Goal: Obtain resource: Download file/media

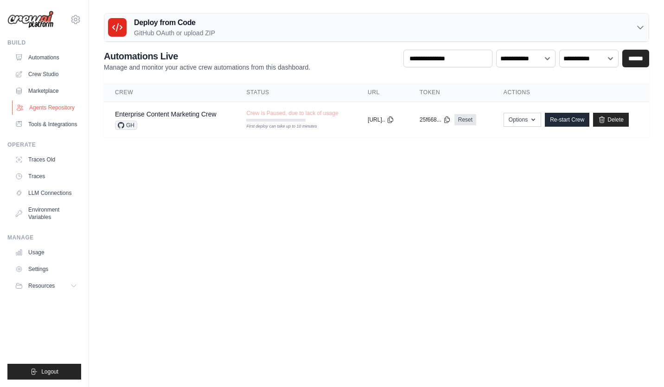
click at [47, 109] on link "Agents Repository" at bounding box center [47, 107] width 70 height 15
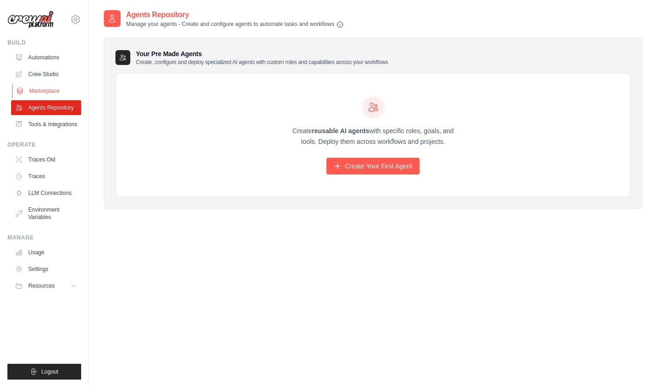
click at [46, 90] on link "Marketplace" at bounding box center [47, 90] width 70 height 15
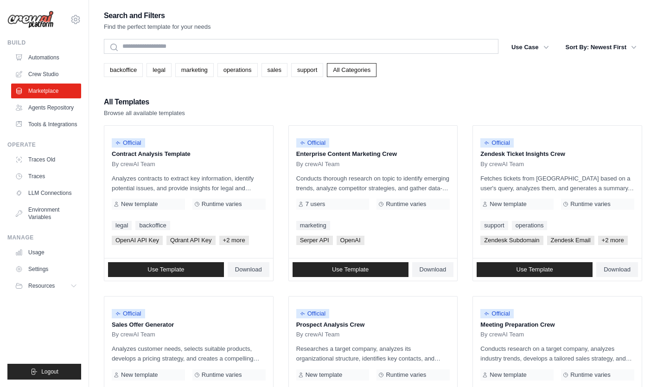
click at [279, 112] on div "All Templates Browse all available templates" at bounding box center [373, 107] width 538 height 22
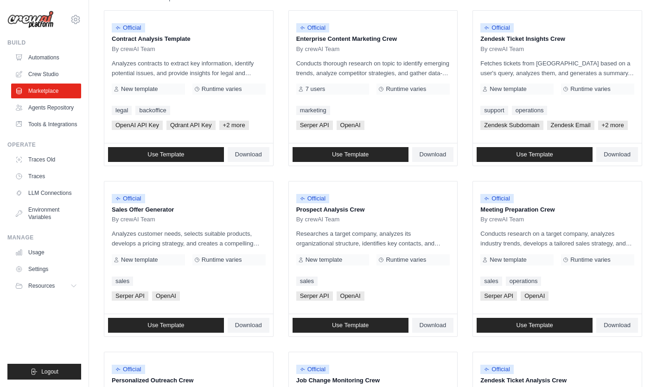
scroll to position [117, 0]
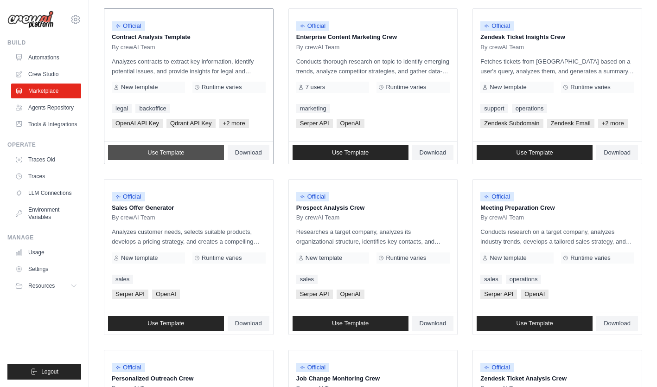
click at [169, 156] on span "Use Template" at bounding box center [165, 152] width 37 height 7
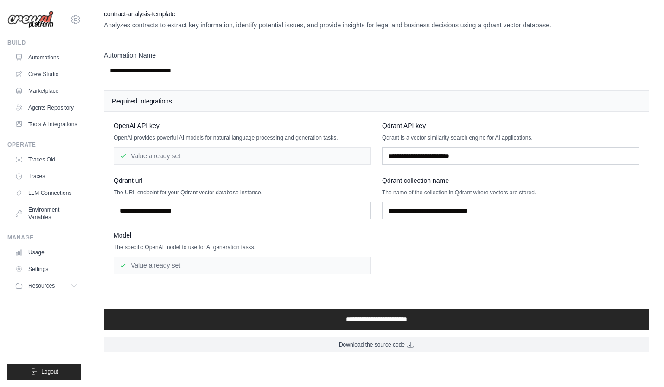
click at [340, 333] on div "**********" at bounding box center [376, 180] width 545 height 343
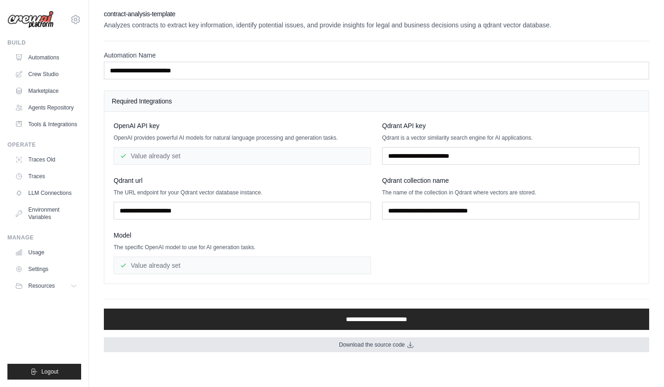
click at [362, 345] on span "Download the source code" at bounding box center [372, 344] width 66 height 7
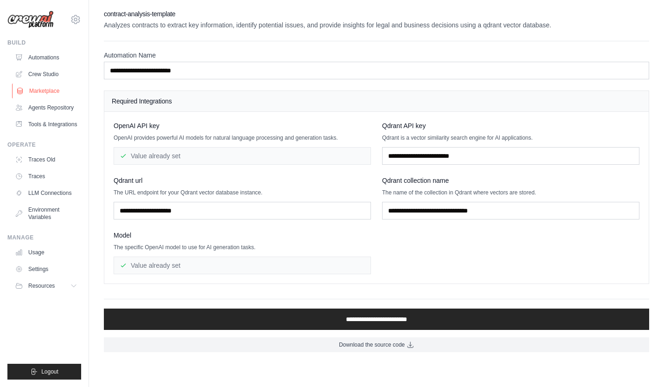
click at [45, 93] on link "Marketplace" at bounding box center [47, 90] width 70 height 15
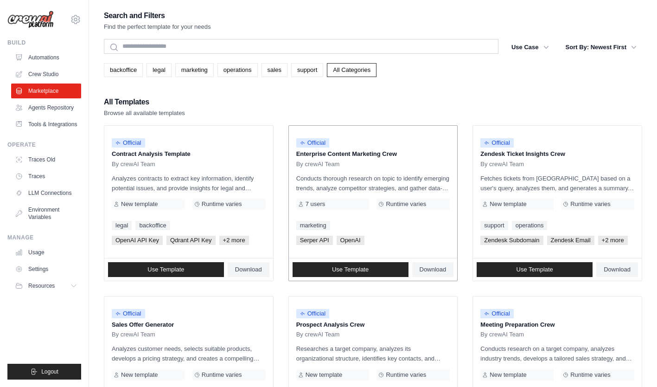
click at [346, 255] on div "Official Enterprise Content Marketing Crew By crewAI Team Conducts thorough res…" at bounding box center [373, 192] width 169 height 132
click at [434, 273] on span "Download" at bounding box center [433, 269] width 27 height 7
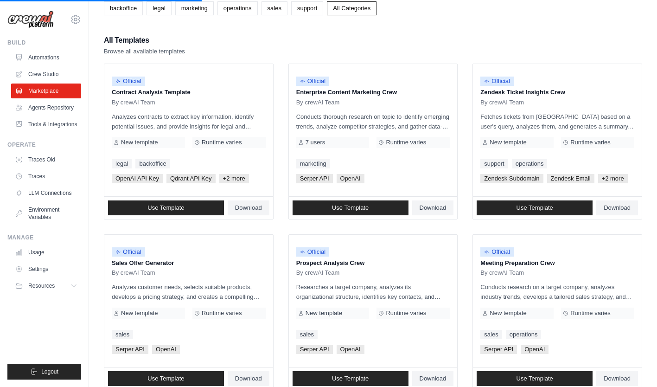
scroll to position [61, 0]
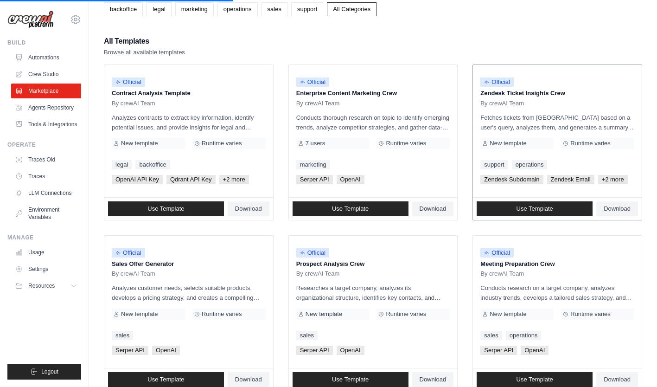
click at [526, 184] on div "Zendesk Subdomain Zendesk Email +2 more" at bounding box center [557, 179] width 154 height 9
click at [525, 184] on div "Zendesk Subdomain Zendesk Email +2 more" at bounding box center [557, 179] width 154 height 9
click at [612, 212] on span "Download" at bounding box center [617, 208] width 27 height 7
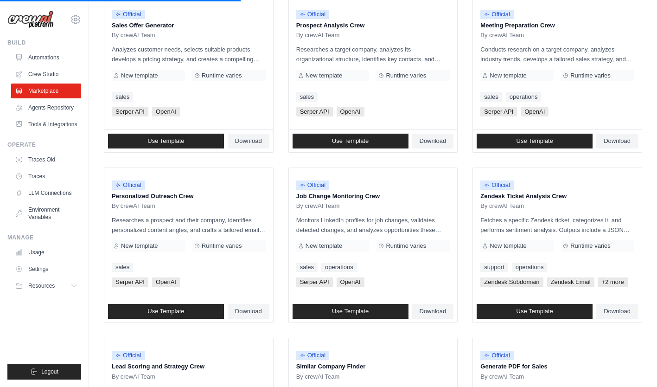
scroll to position [227, 0]
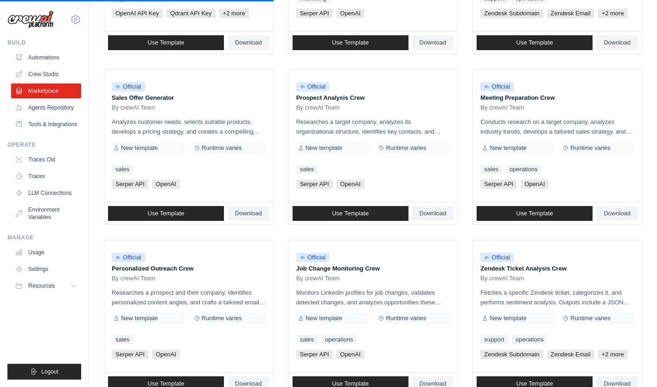
click at [279, 199] on ul "Official Contract Analysis Template By crewAI Team Analyzes contracts to extrac…" at bounding box center [373, 231] width 538 height 667
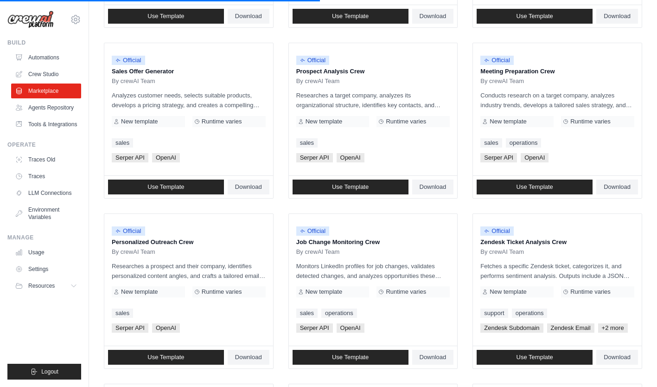
scroll to position [254, 0]
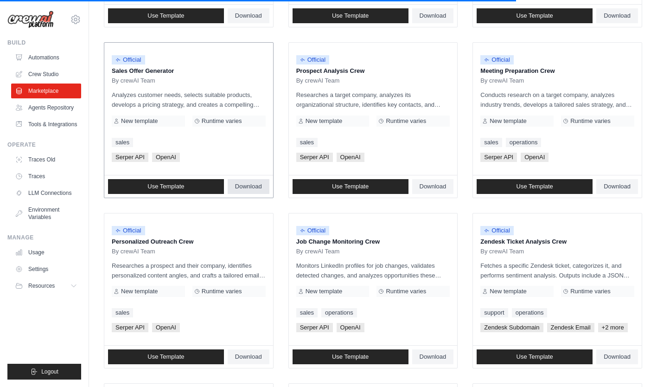
click at [254, 190] on span "Download" at bounding box center [248, 186] width 27 height 7
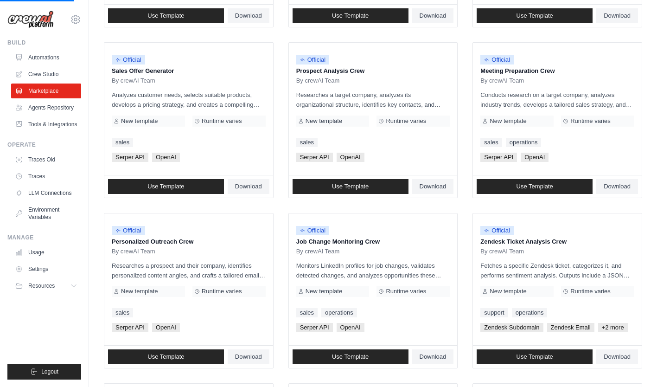
click at [279, 216] on ul "Official Contract Analysis Template By crewAI Team Analyzes contracts to extrac…" at bounding box center [373, 205] width 538 height 667
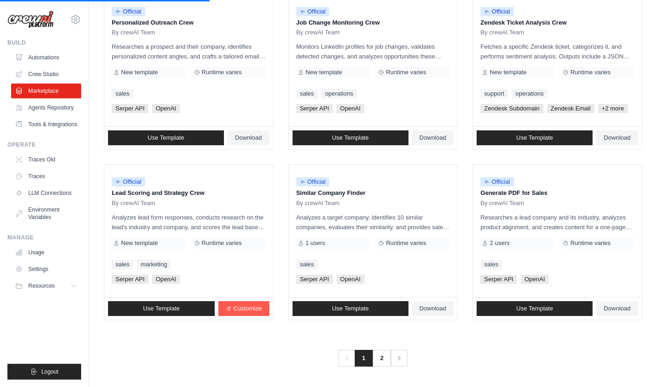
scroll to position [498, 0]
click at [434, 313] on link "Download" at bounding box center [433, 308] width 42 height 15
click at [612, 310] on span "Download" at bounding box center [617, 308] width 27 height 7
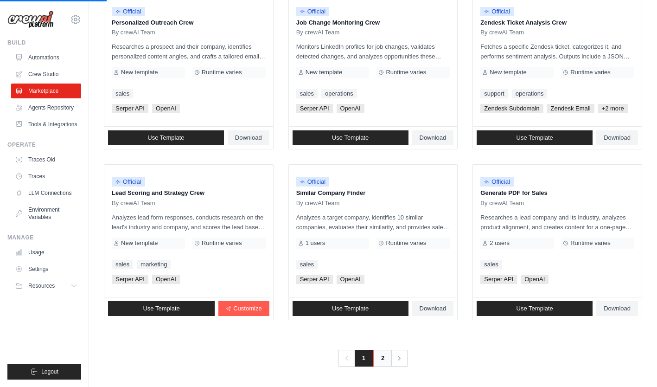
click at [379, 358] on link "2" at bounding box center [382, 358] width 19 height 17
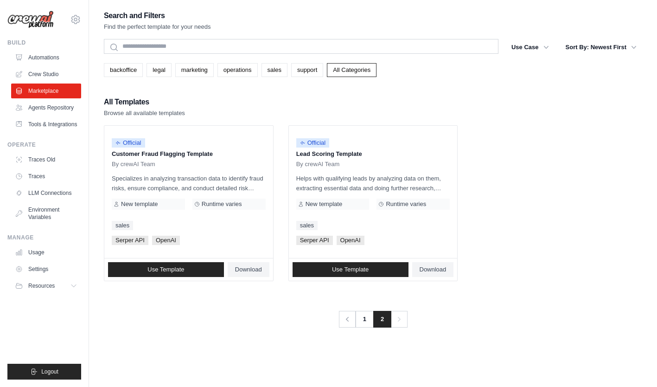
click at [282, 210] on ul "Official Customer Fraud Flagging Template By crewAI Team Specializes in analyzi…" at bounding box center [373, 203] width 538 height 156
click at [245, 271] on span "Download" at bounding box center [248, 269] width 27 height 7
click at [441, 336] on div "Search and Filters Find the perfect template for your needs Search Use Case bac…" at bounding box center [373, 202] width 538 height 387
click at [44, 126] on link "Tools & Integrations" at bounding box center [47, 124] width 70 height 15
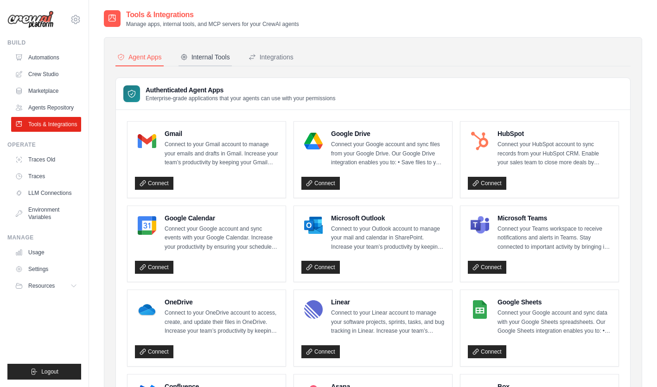
click at [208, 61] on div "Internal Tools" at bounding box center [205, 56] width 50 height 9
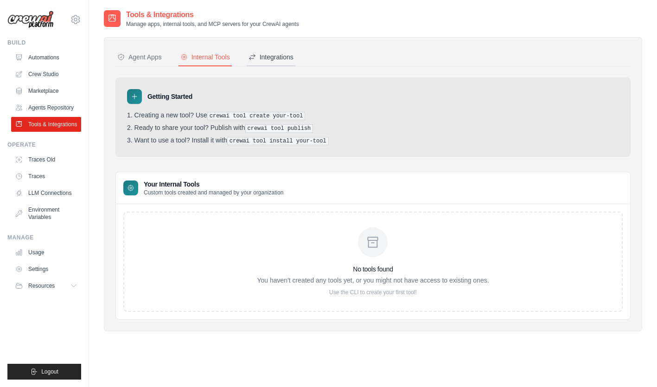
click at [281, 58] on div "Integrations" at bounding box center [271, 56] width 45 height 9
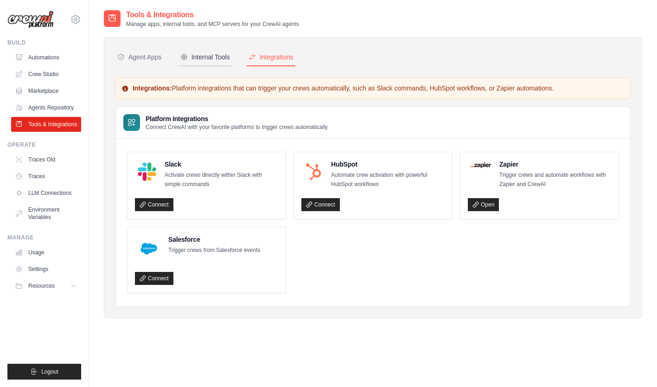
click at [206, 60] on div "Internal Tools" at bounding box center [205, 56] width 50 height 9
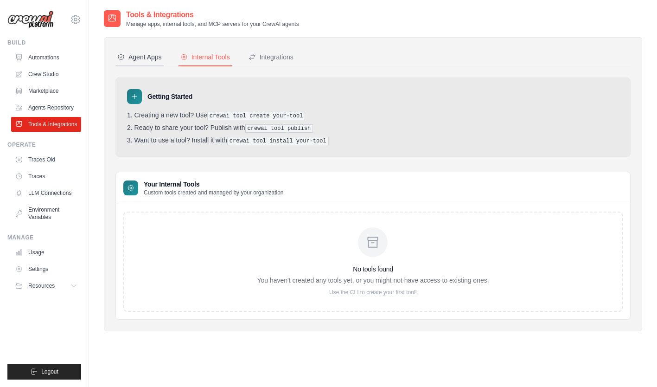
click at [153, 59] on div "Agent Apps" at bounding box center [139, 56] width 45 height 9
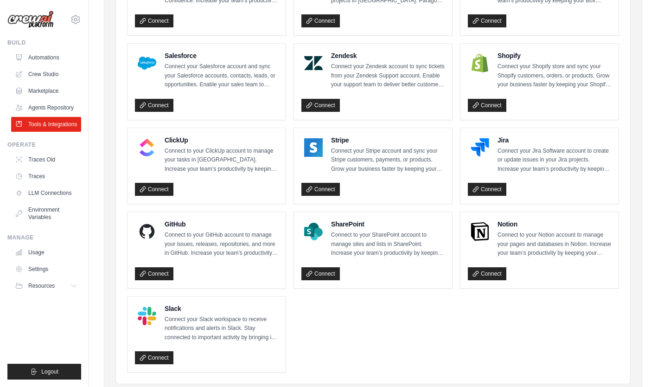
scroll to position [415, 0]
click at [361, 317] on ul "Gmail Connect to your Gmail account to manage your emails and drafts in Gmail. …" at bounding box center [373, 39] width 492 height 666
click at [289, 290] on ul "Gmail Connect to your Gmail account to manage your emails and drafts in Gmail. …" at bounding box center [373, 39] width 492 height 666
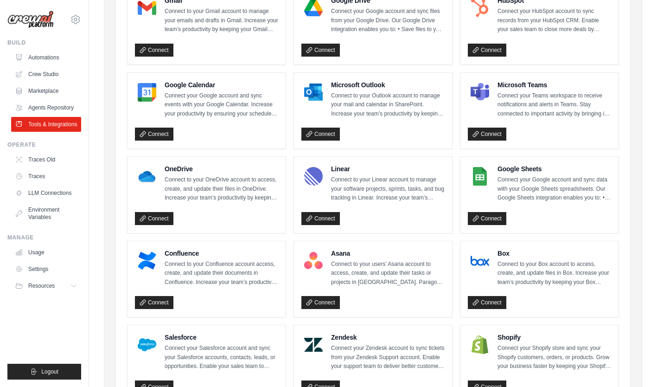
scroll to position [133, 0]
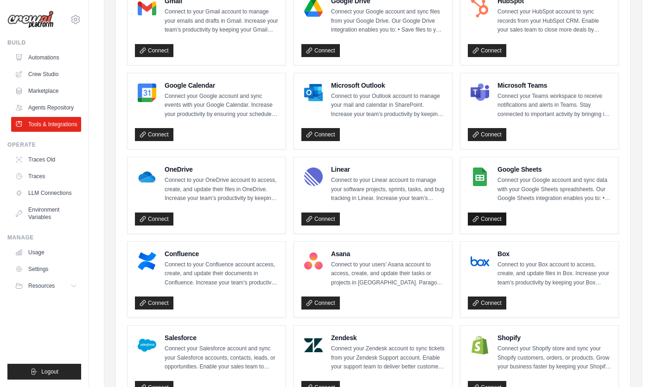
click at [487, 221] on link "Connect" at bounding box center [487, 218] width 38 height 13
click at [58, 91] on link "Marketplace" at bounding box center [47, 90] width 70 height 15
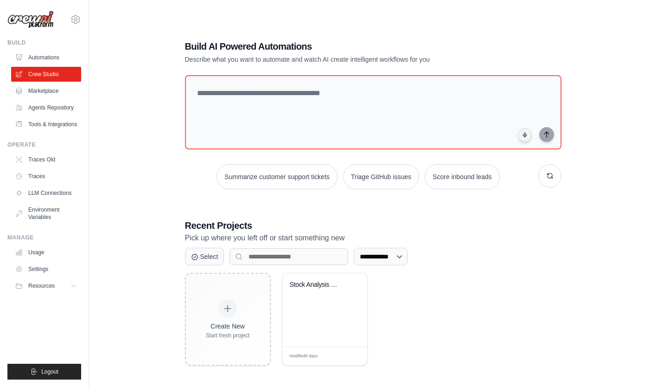
click at [332, 311] on div "Stock Analysis Game" at bounding box center [324, 309] width 85 height 73
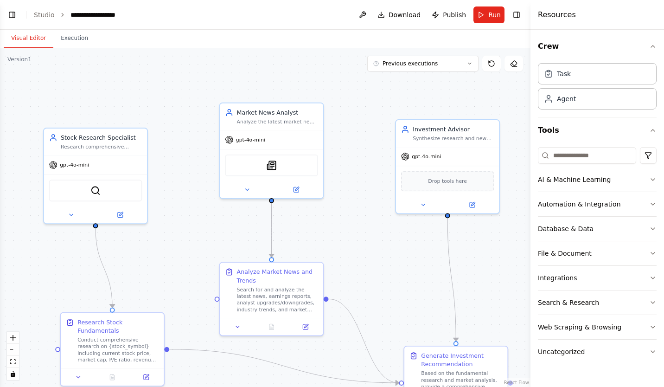
scroll to position [562, 0]
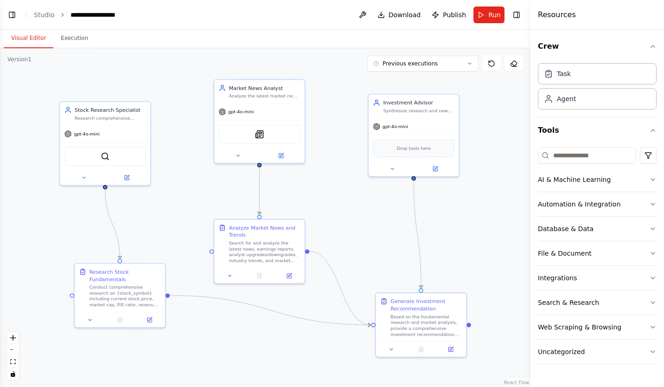
drag, startPoint x: 361, startPoint y: 263, endPoint x: 338, endPoint y: 220, distance: 49.0
click at [338, 220] on div ".deletable-edge-delete-btn { width: 20px; height: 20px; border: 0px solid #ffff…" at bounding box center [265, 217] width 530 height 338
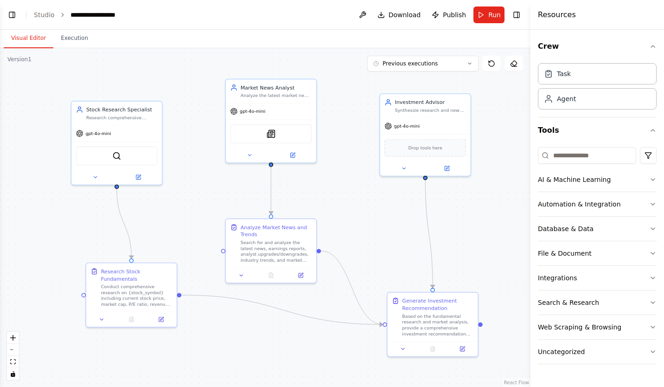
drag, startPoint x: 318, startPoint y: 194, endPoint x: 329, endPoint y: 193, distance: 11.6
click at [329, 193] on div ".deletable-edge-delete-btn { width: 20px; height: 20px; border: 0px solid #ffff…" at bounding box center [265, 217] width 530 height 338
click at [556, 226] on div "Database & Data" at bounding box center [566, 228] width 56 height 9
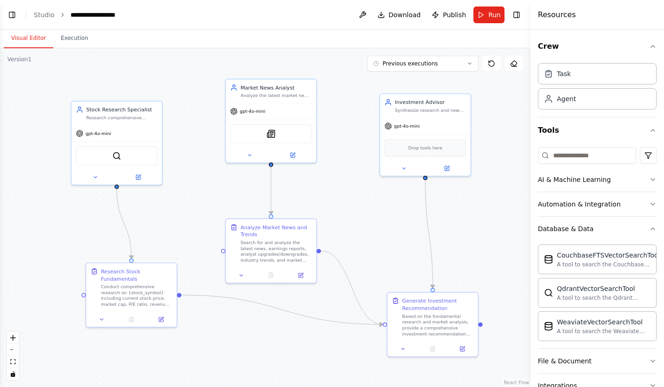
scroll to position [879, 0]
click at [12, 13] on button "Toggle Left Sidebar" at bounding box center [12, 14] width 13 height 13
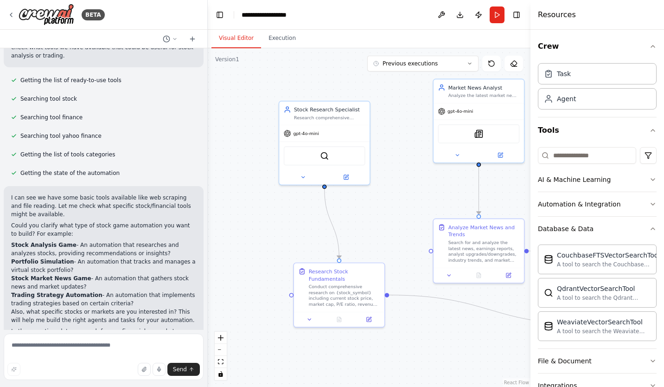
scroll to position [0, 0]
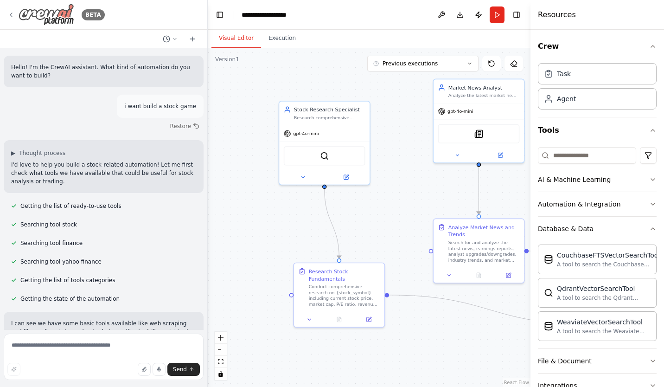
click at [12, 15] on icon at bounding box center [10, 14] width 7 height 7
